Goal: Task Accomplishment & Management: Manage account settings

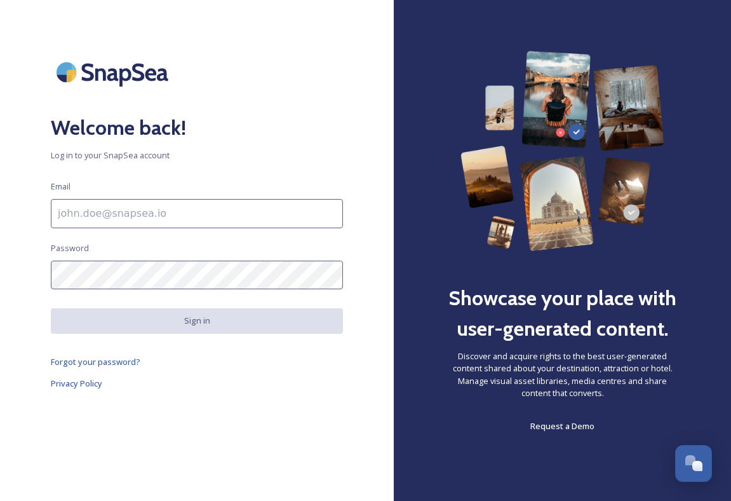
click at [303, 203] on input at bounding box center [197, 213] width 292 height 29
type input "[EMAIL_ADDRESS][DOMAIN_NAME]"
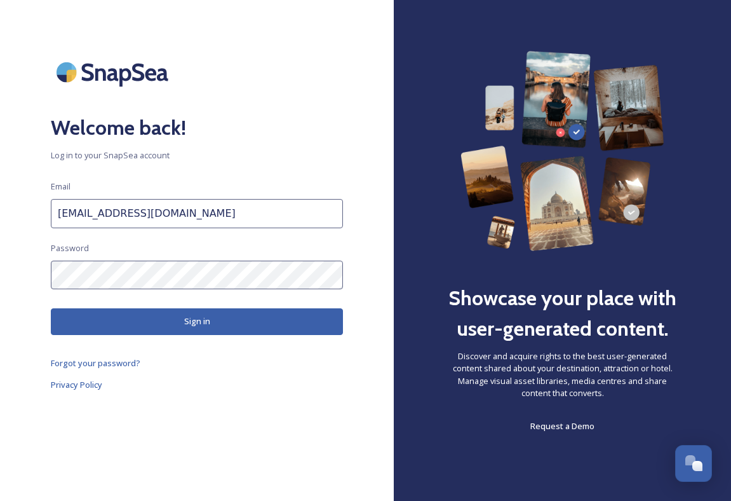
click at [229, 327] on button "Sign in" at bounding box center [197, 321] width 292 height 26
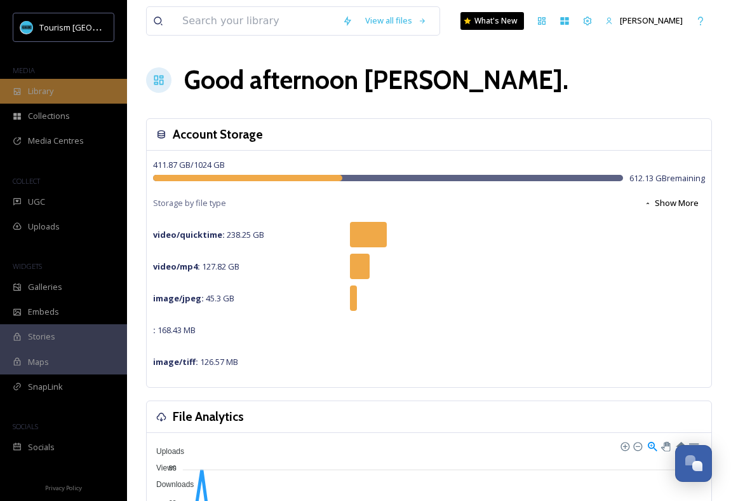
click at [69, 91] on div "Library" at bounding box center [63, 91] width 127 height 25
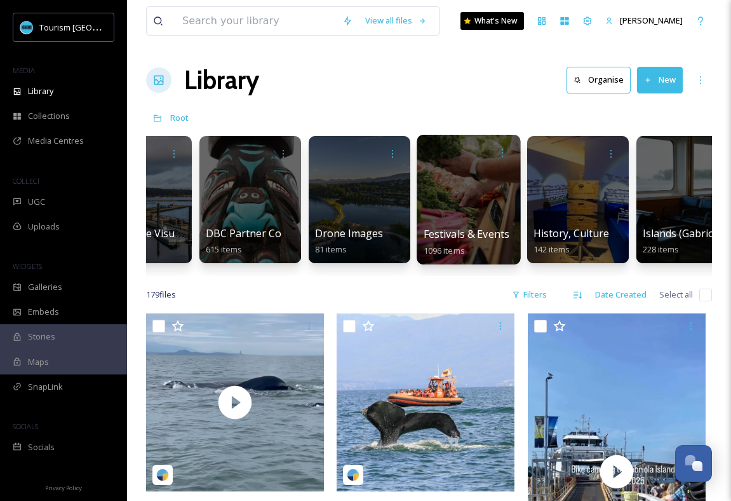
scroll to position [0, 502]
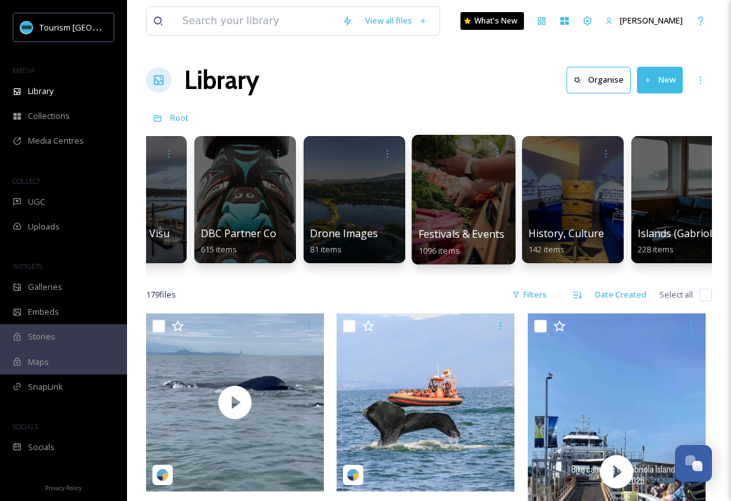
click at [493, 222] on div at bounding box center [464, 200] width 104 height 130
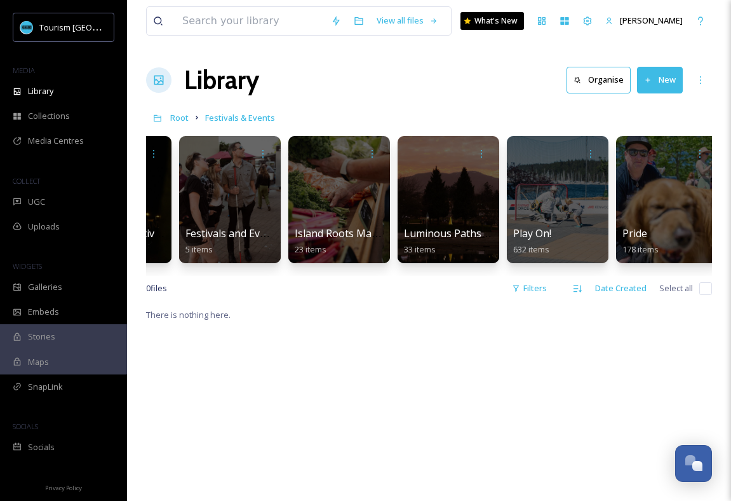
scroll to position [0, 146]
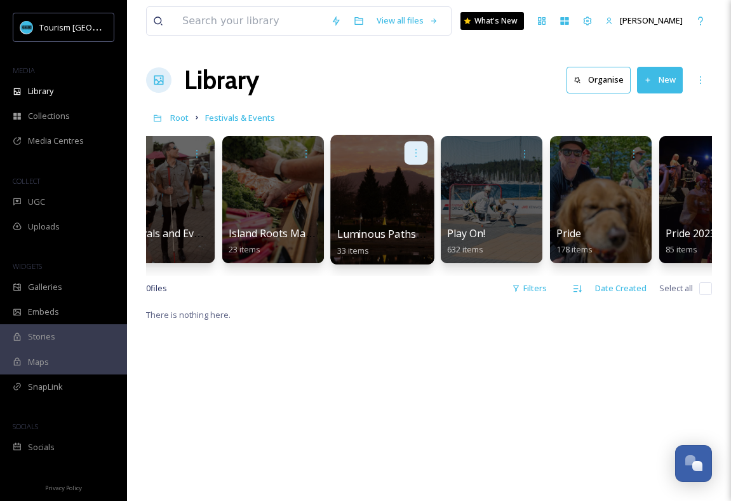
click at [419, 156] on icon at bounding box center [416, 152] width 10 height 10
click at [365, 140] on div at bounding box center [382, 200] width 104 height 130
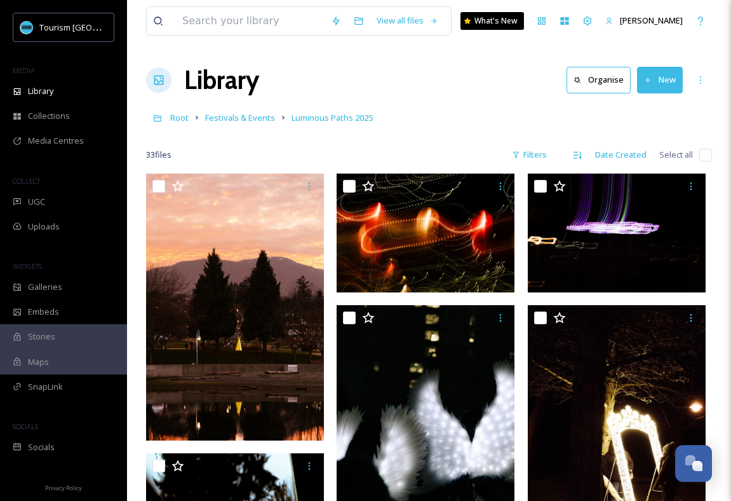
click at [707, 157] on input "checkbox" at bounding box center [706, 155] width 13 height 13
checkbox input "true"
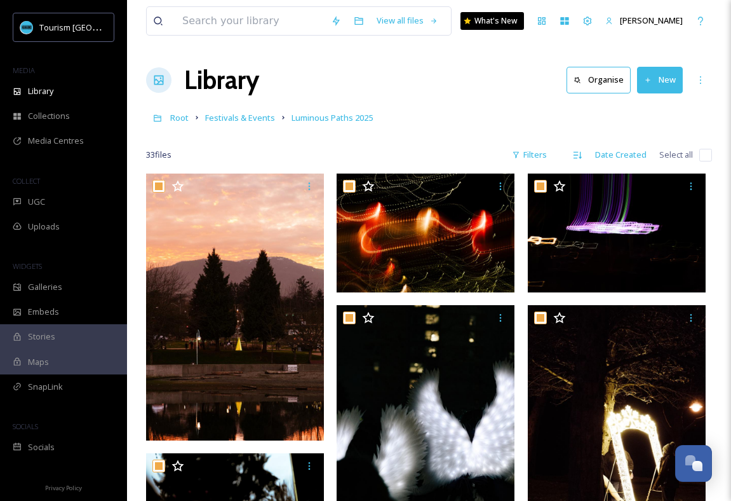
checkbox input "true"
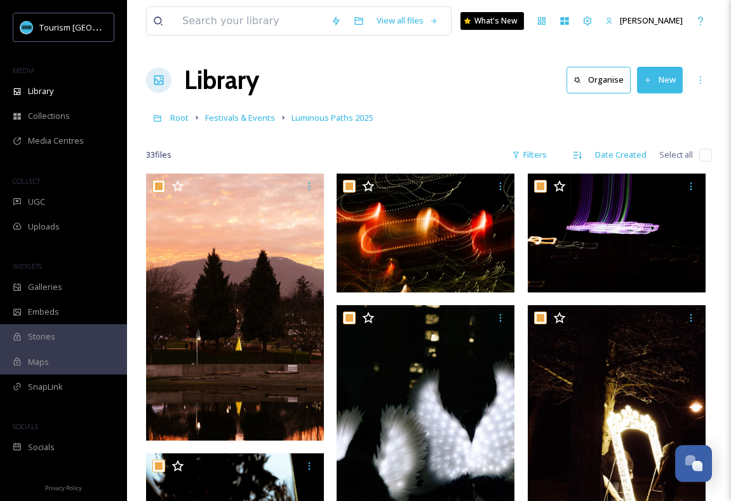
checkbox input "true"
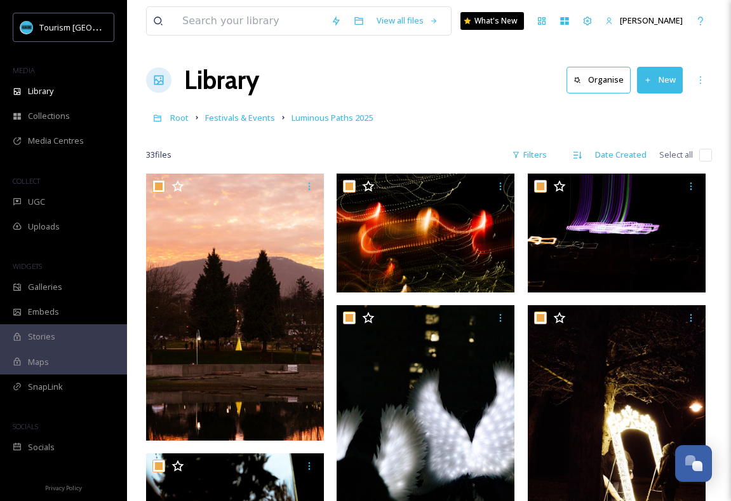
checkbox input "true"
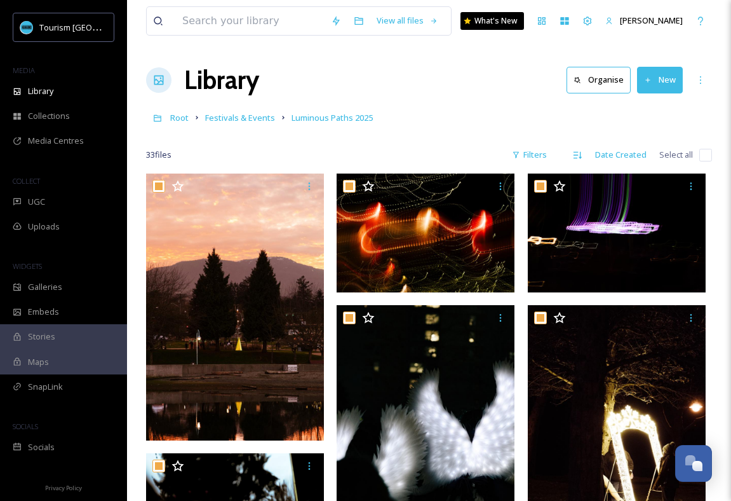
checkbox input "true"
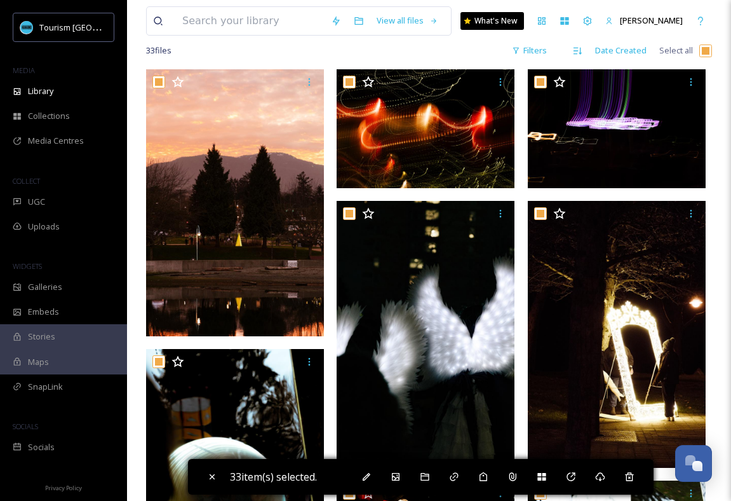
scroll to position [129, 0]
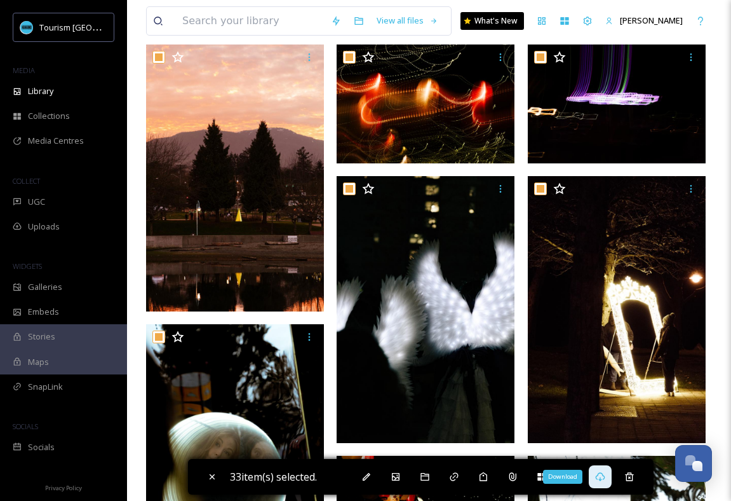
click at [603, 479] on icon at bounding box center [600, 476] width 10 height 9
